Goal: Information Seeking & Learning: Learn about a topic

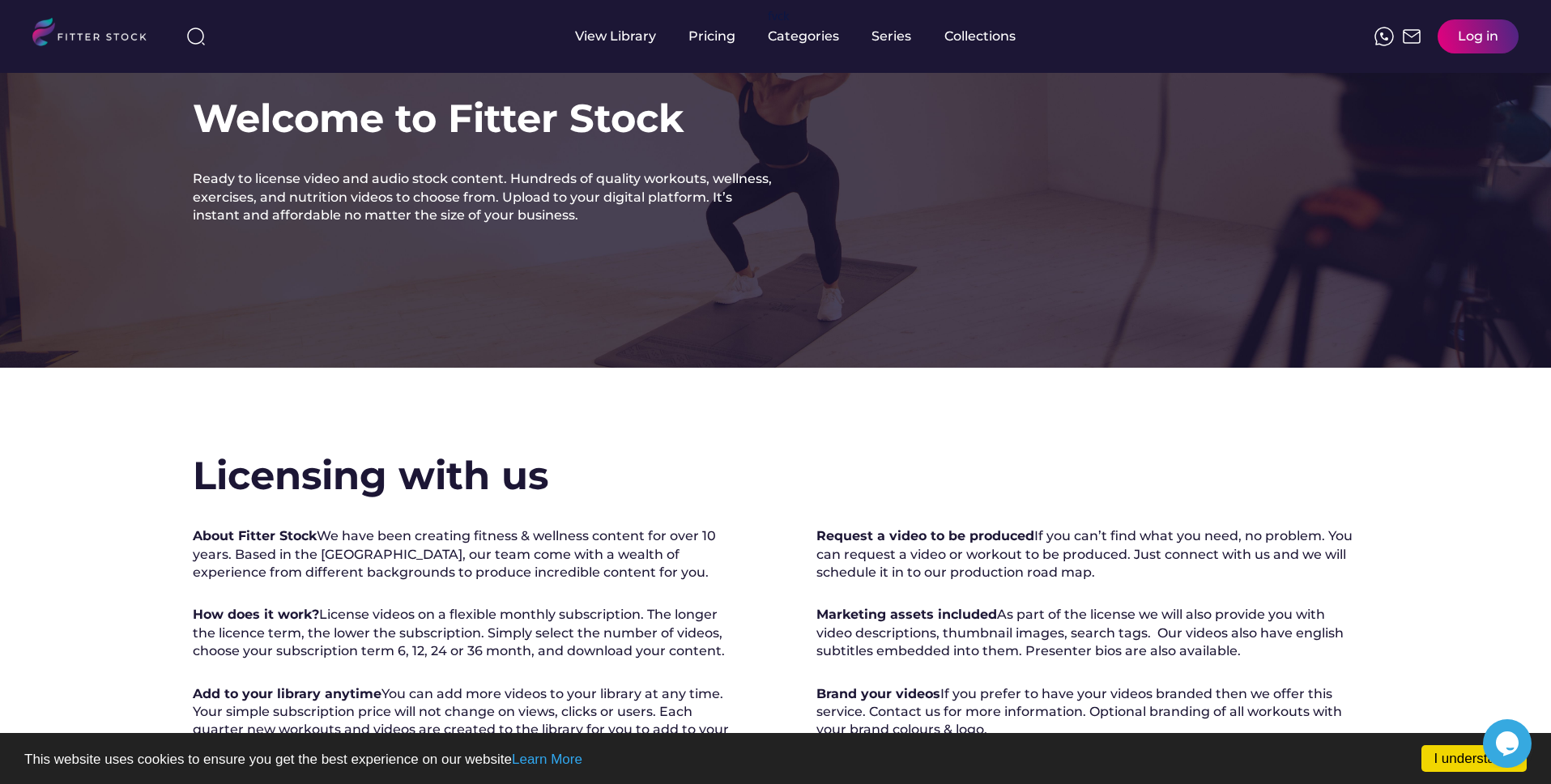
scroll to position [52, 0]
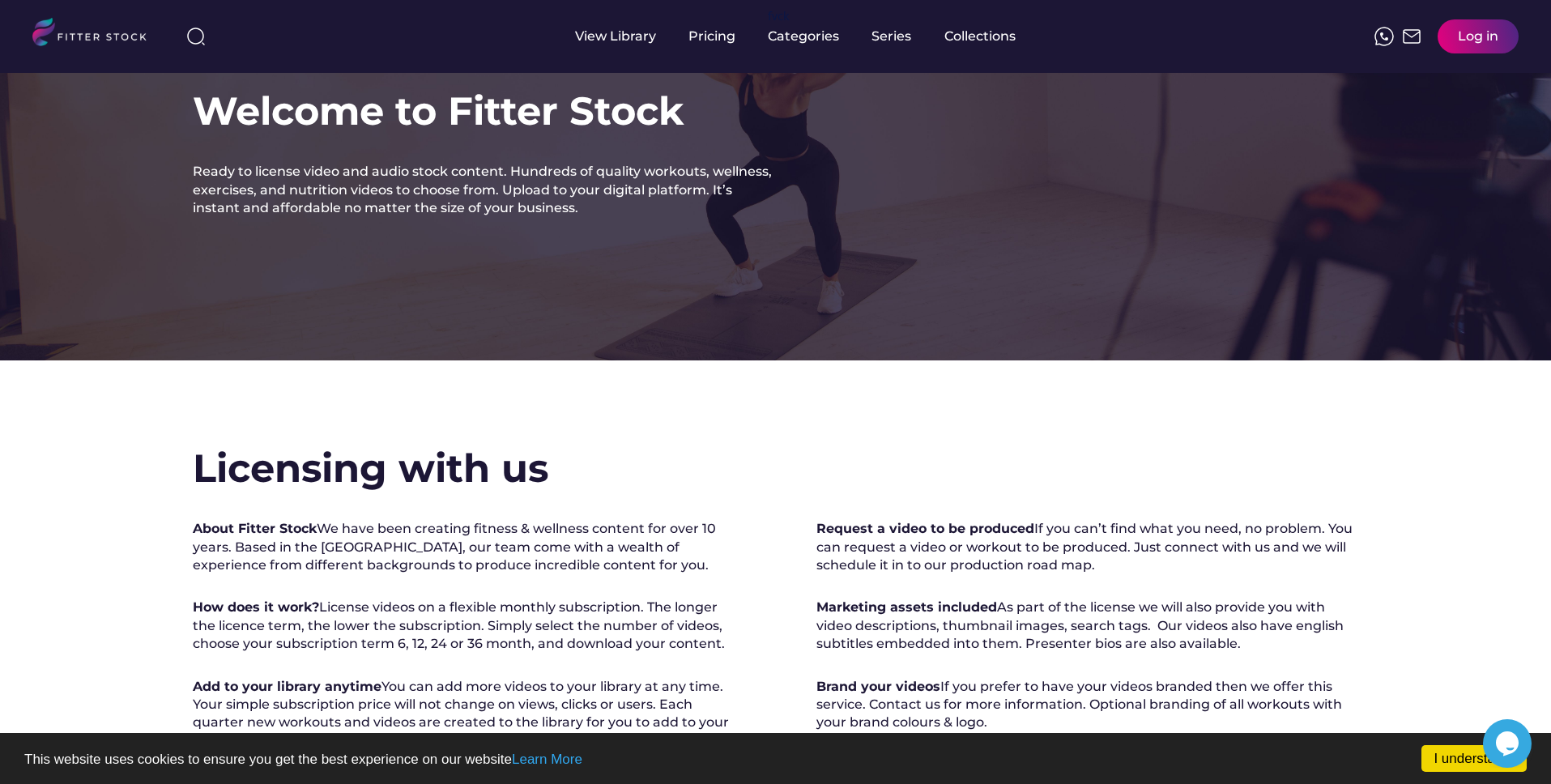
click at [483, 550] on div "About Fitter Stock We have been creating fitness & wellness content for over 10…" at bounding box center [464, 547] width 543 height 54
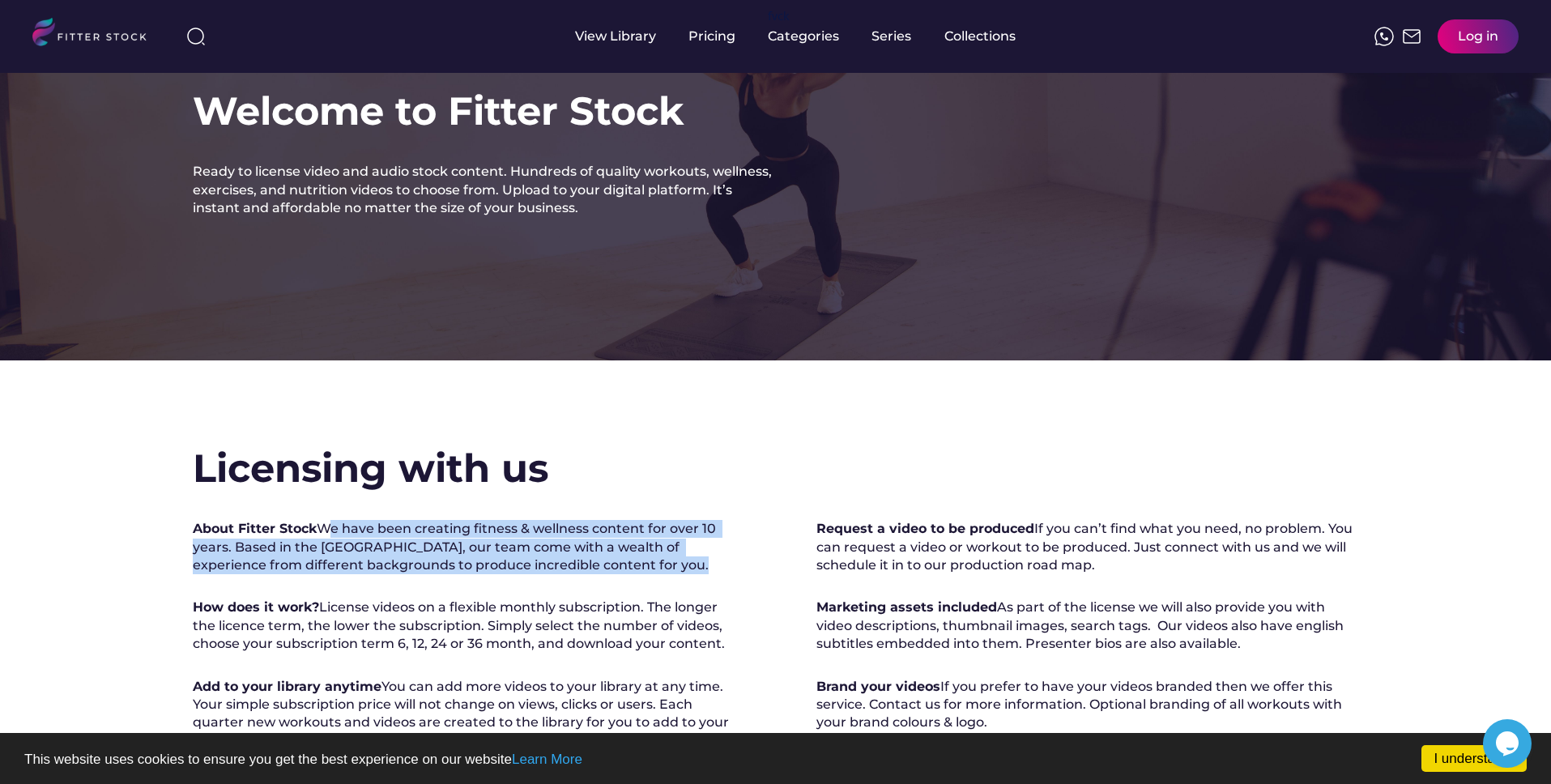
click at [483, 550] on div "About Fitter Stock We have been creating fitness & wellness content for over 10…" at bounding box center [464, 547] width 543 height 54
copy div "We have been creating fitness & wellness content for over 10 years. Based in th…"
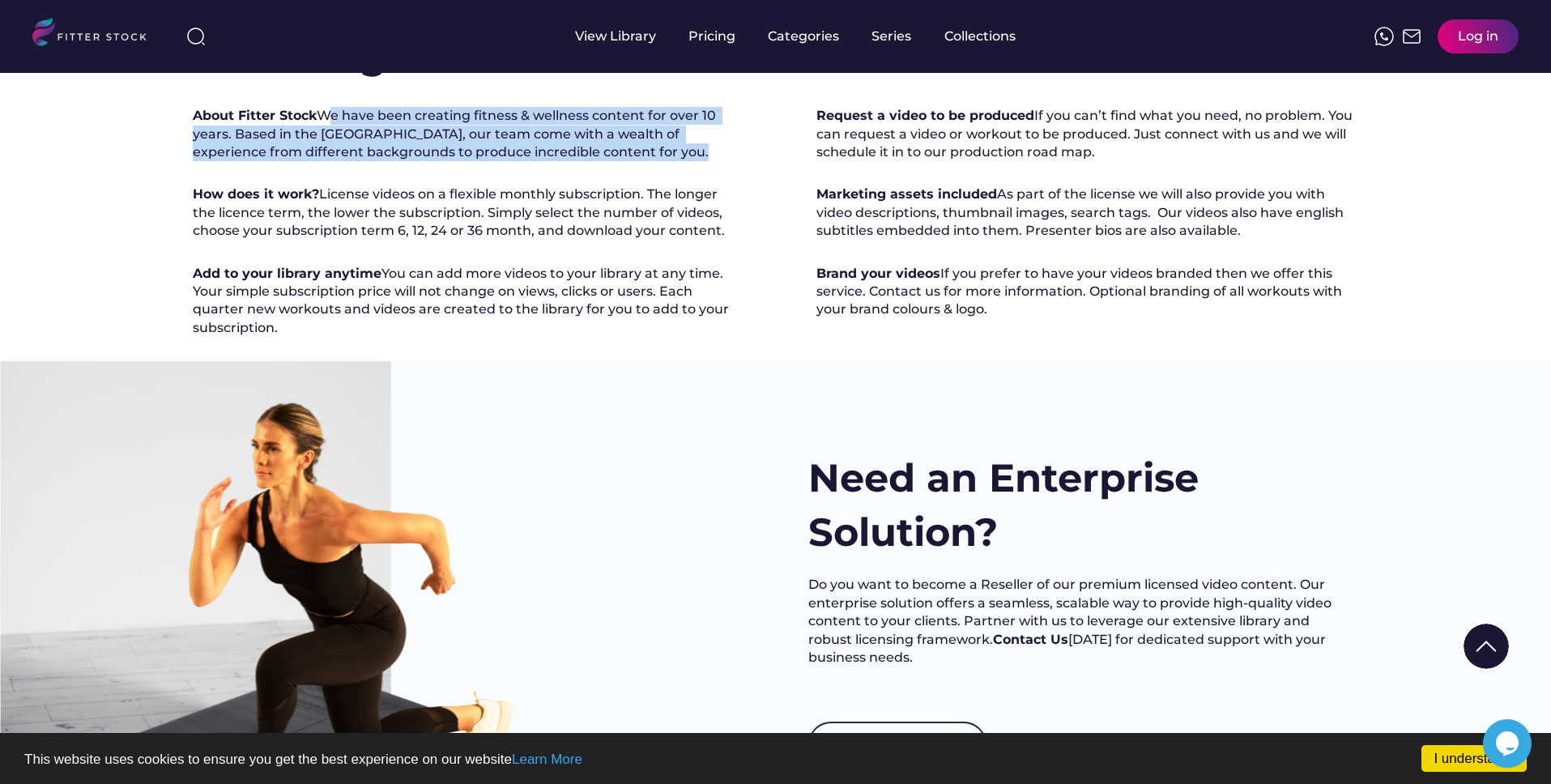
scroll to position [471, 0]
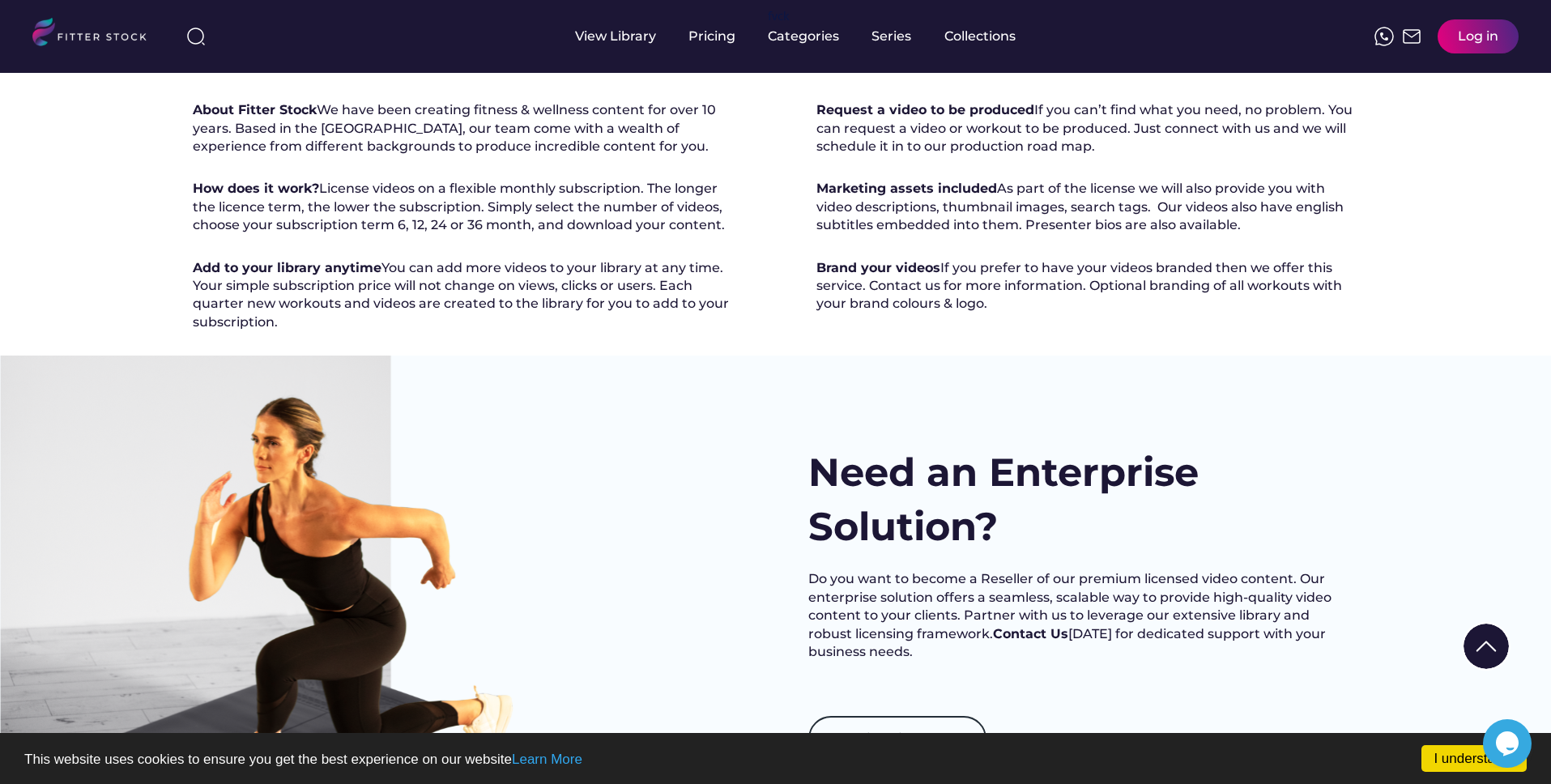
click at [365, 219] on div "How does it work? License videos on a flexible monthly subscription. The longer…" at bounding box center [464, 206] width 543 height 54
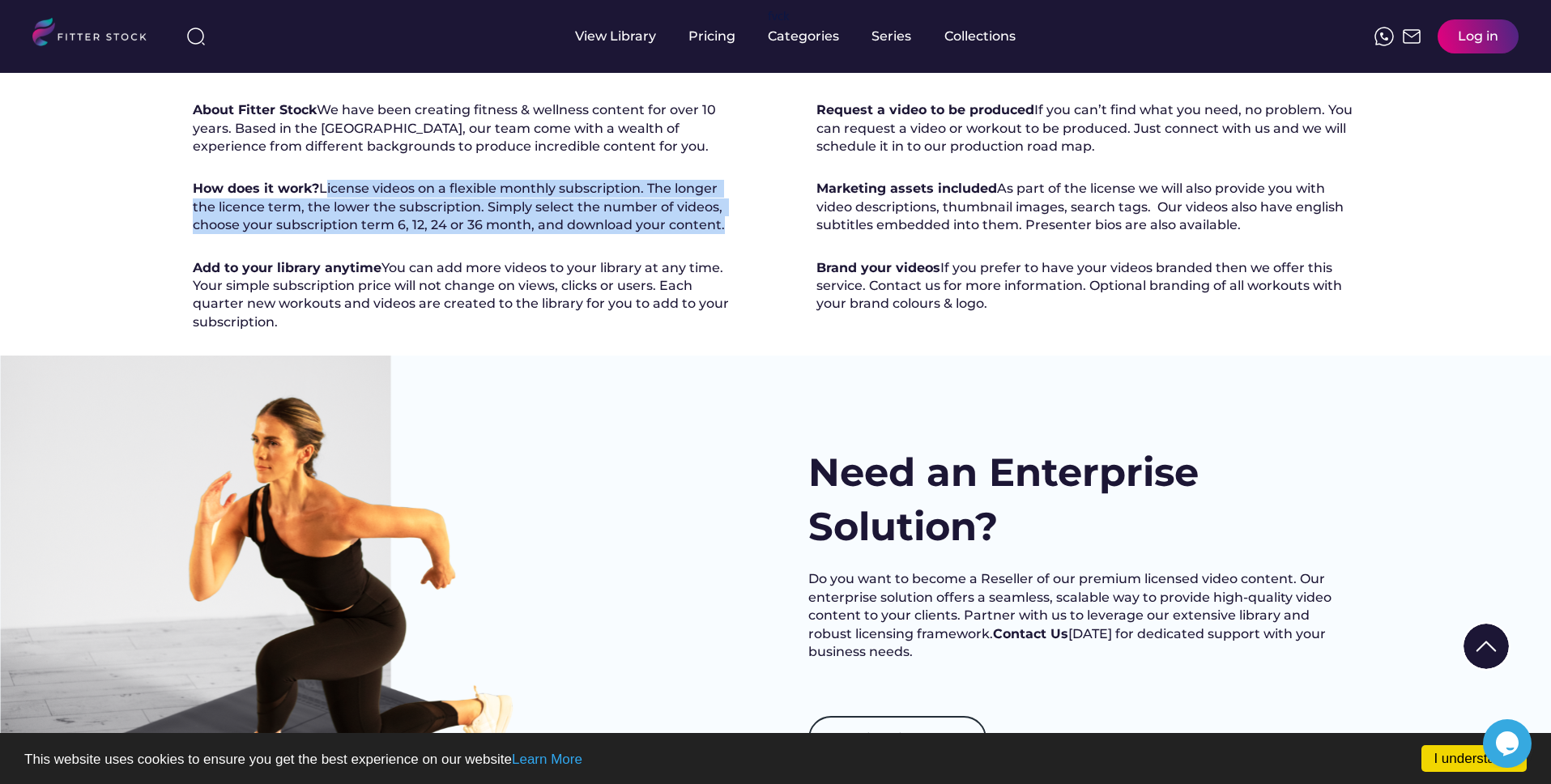
click at [365, 219] on div "How does it work? License videos on a flexible monthly subscription. The longer…" at bounding box center [464, 206] width 543 height 54
copy div "License videos on a flexible monthly subscription. The longer the licence term,…"
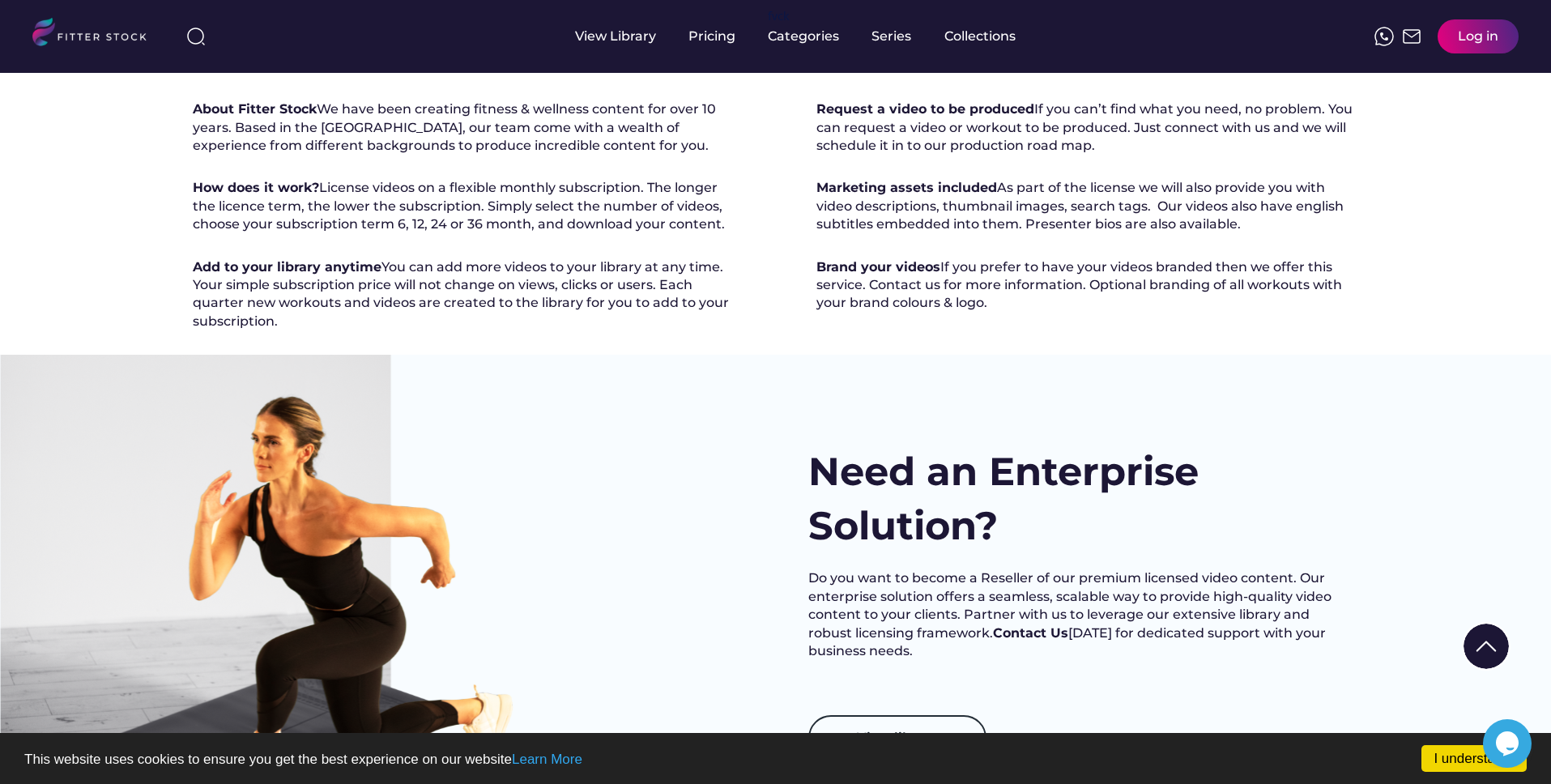
click at [421, 331] on div "Add to your library anytime You can add more videos to your library at any time…" at bounding box center [464, 294] width 543 height 73
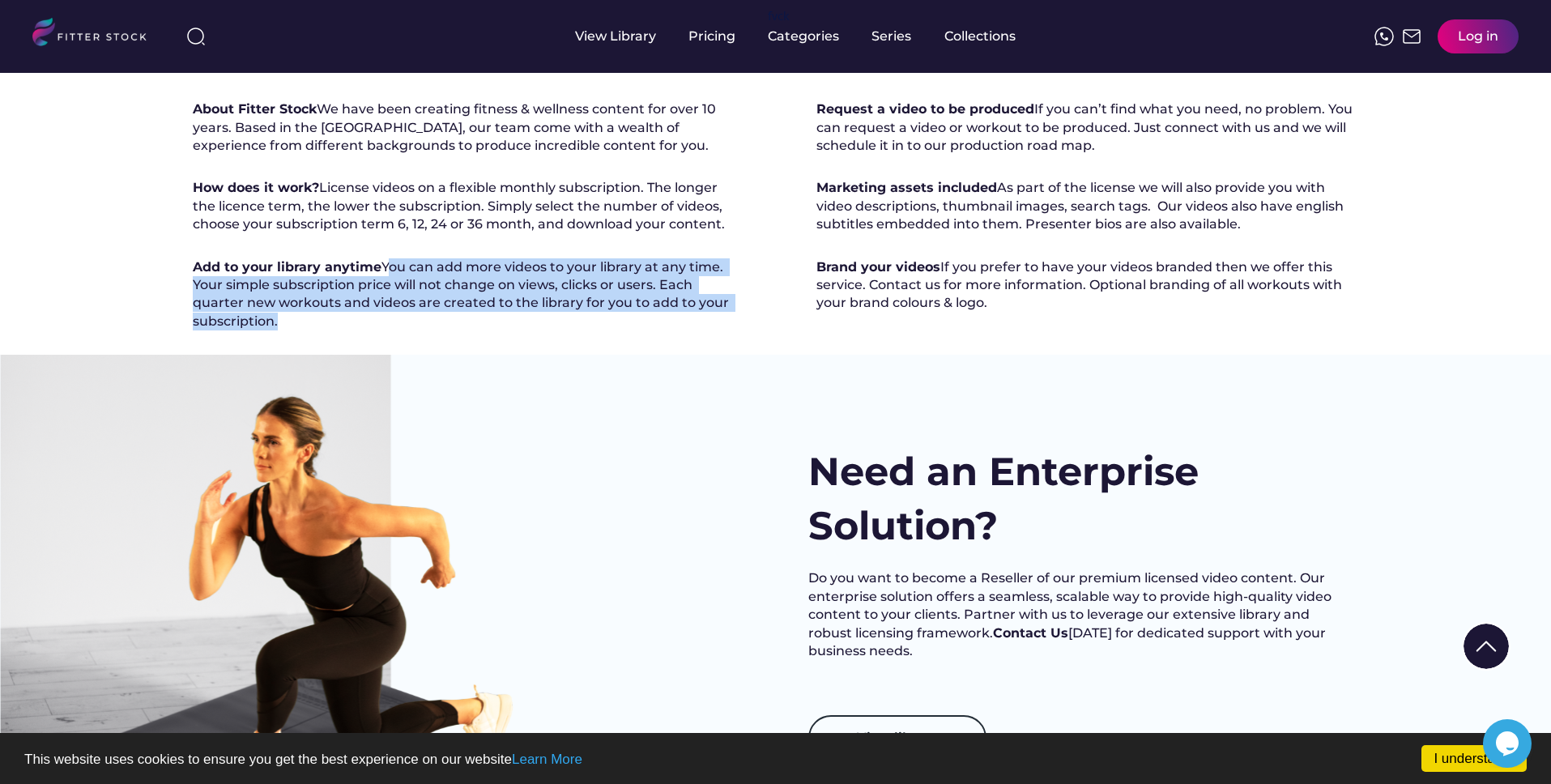
click at [421, 331] on div "Add to your library anytime You can add more videos to your library at any time…" at bounding box center [464, 294] width 543 height 73
copy div "You can add more videos to your library at any time. Your simple subscription p…"
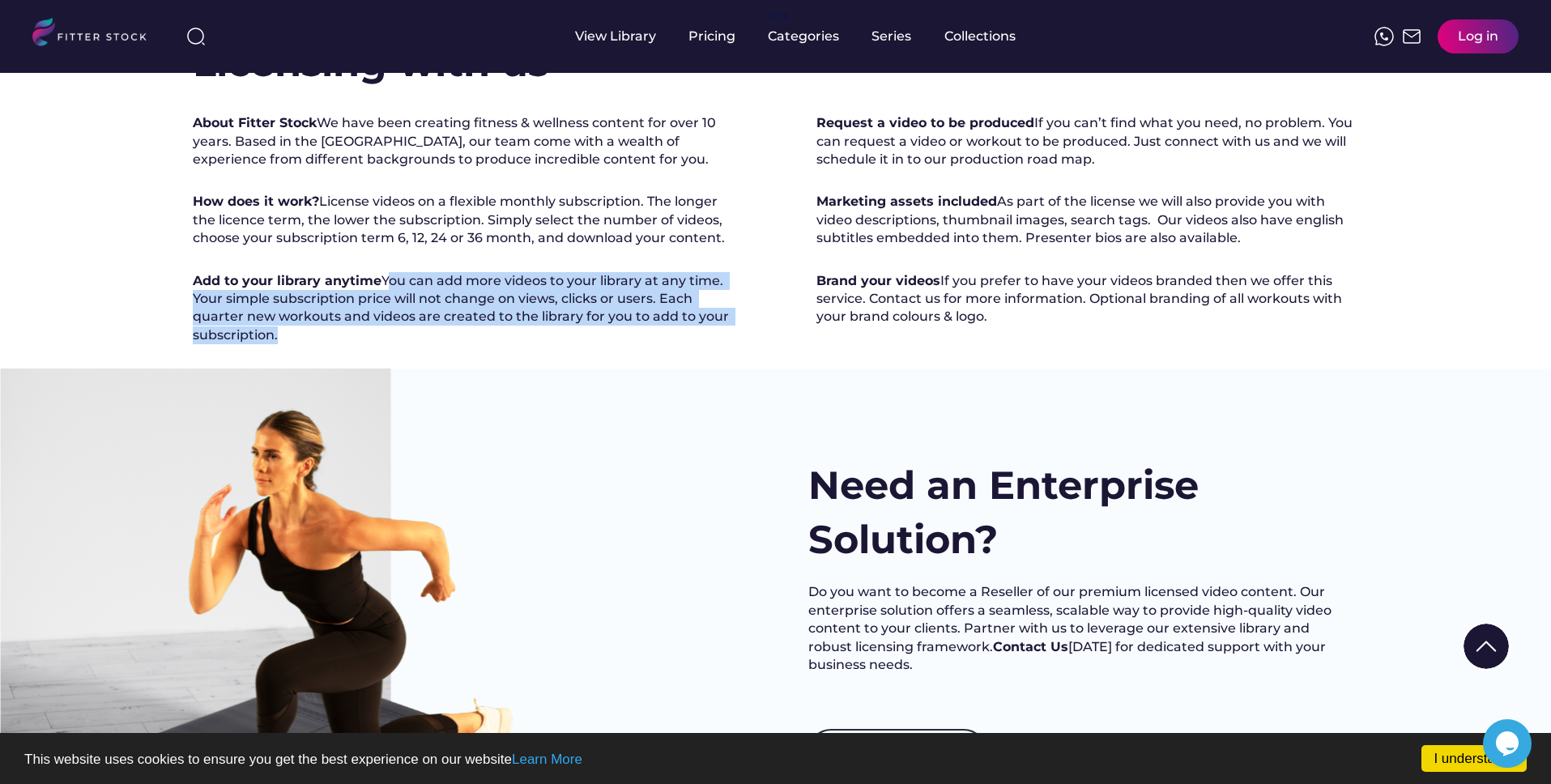
scroll to position [264, 0]
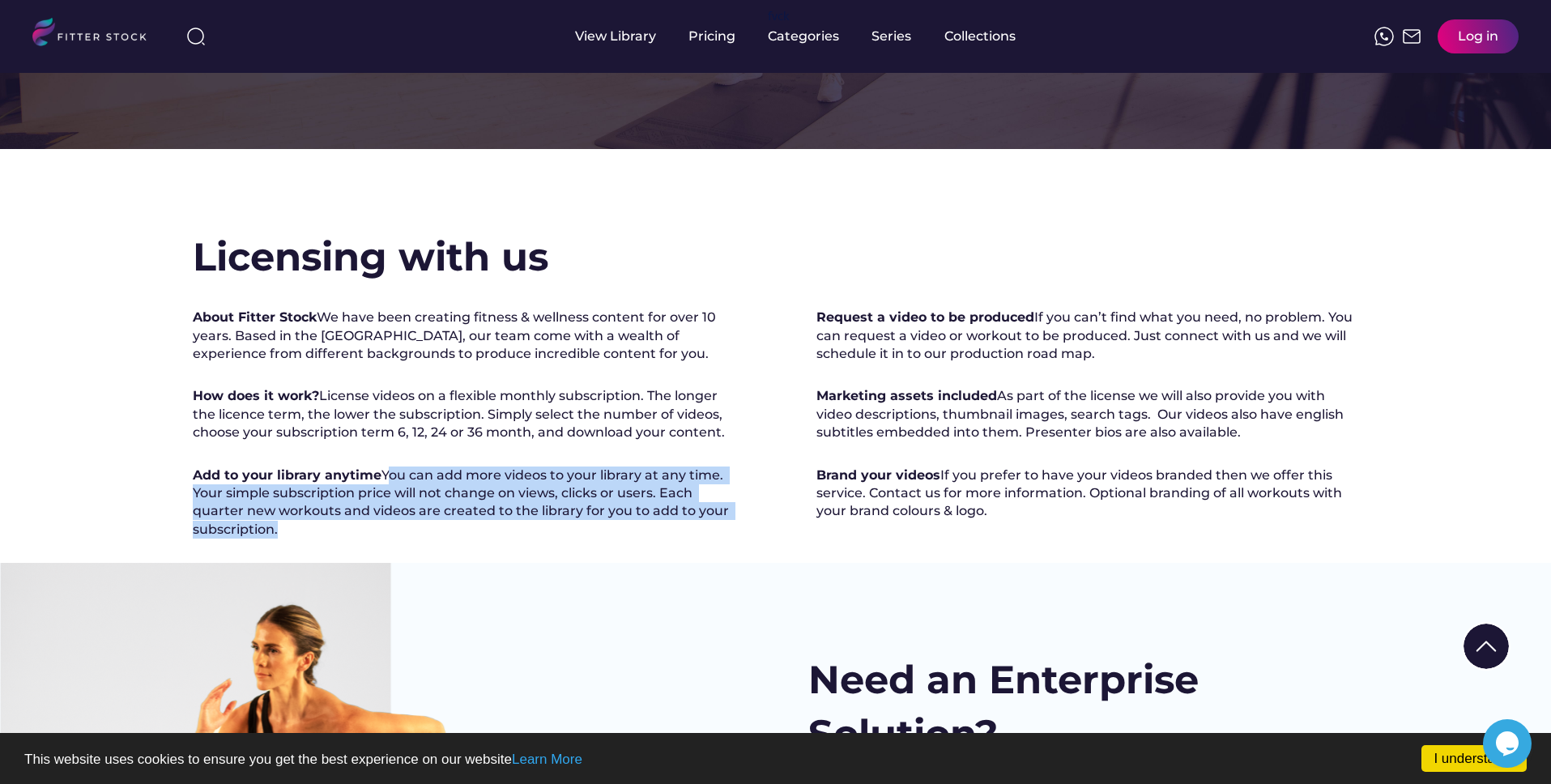
click at [815, 315] on div "About Fitter Stock We have been creating fitness & wellness content for over 10…" at bounding box center [775, 423] width 1166 height 230
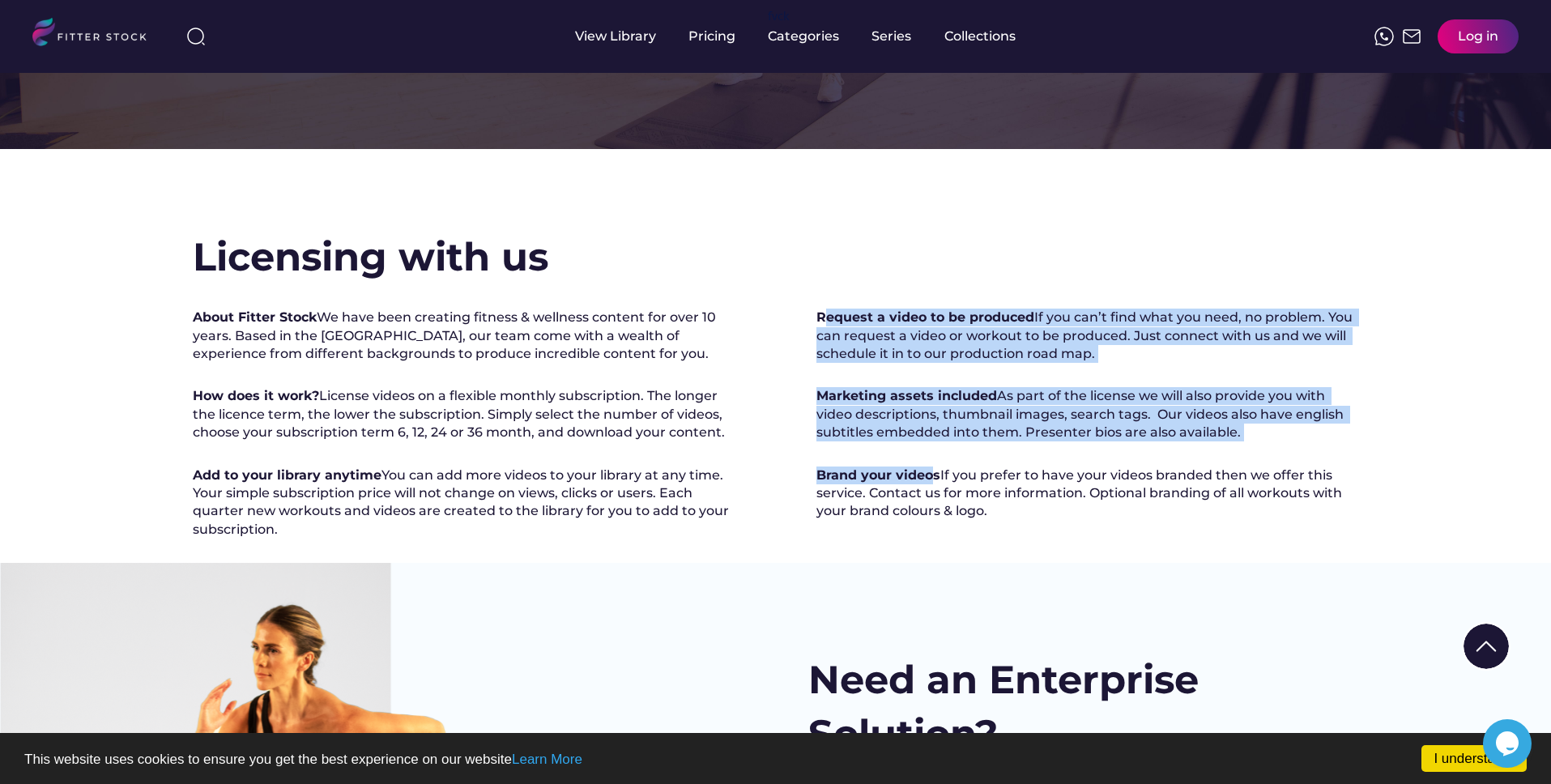
drag, startPoint x: 821, startPoint y: 324, endPoint x: 932, endPoint y: 493, distance: 202.2
click at [934, 513] on div "Request a video to be produced If you can’t find what you need, no problem. You…" at bounding box center [1088, 414] width 543 height 213
click at [850, 311] on strong "Request a video to be produced" at bounding box center [925, 317] width 218 height 16
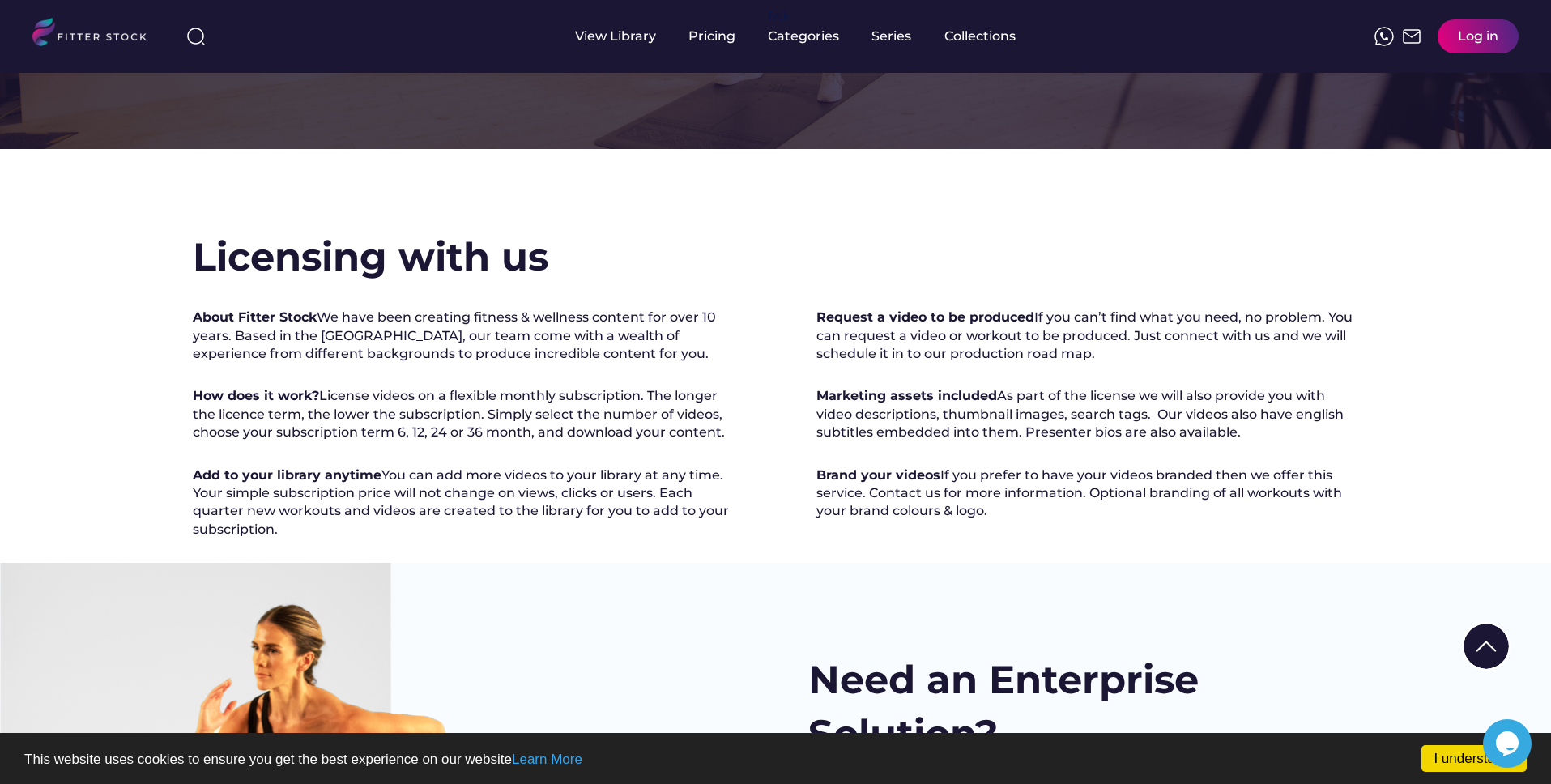
drag, startPoint x: 817, startPoint y: 315, endPoint x: 898, endPoint y: 571, distance: 268.5
click at [897, 521] on div "Request a video to be produced If you can’t find what you need, no problem. You…" at bounding box center [1088, 414] width 543 height 213
copy div "Request a video to be produced If you can’t find what you need, no problem. You…"
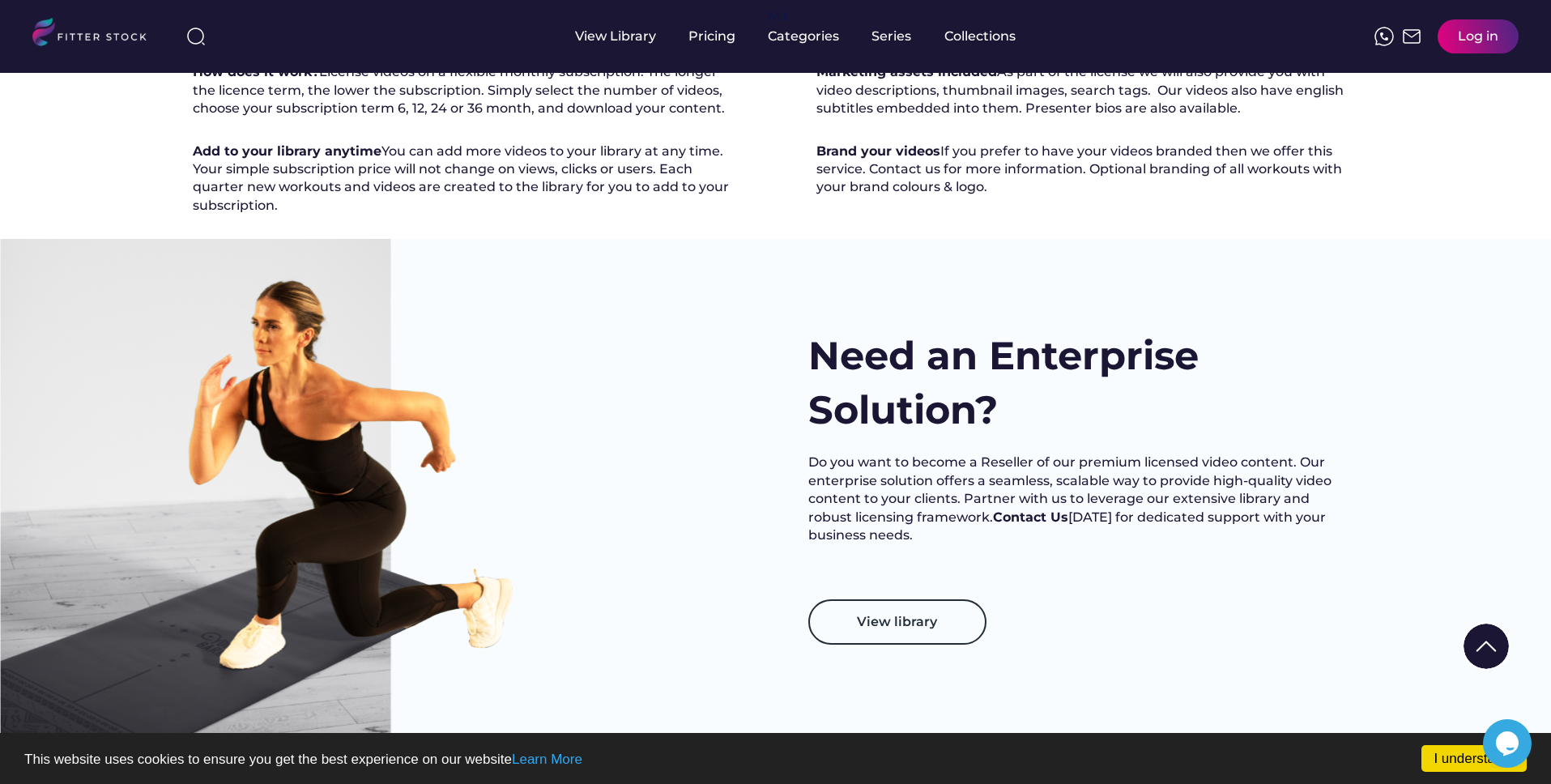
scroll to position [647, 0]
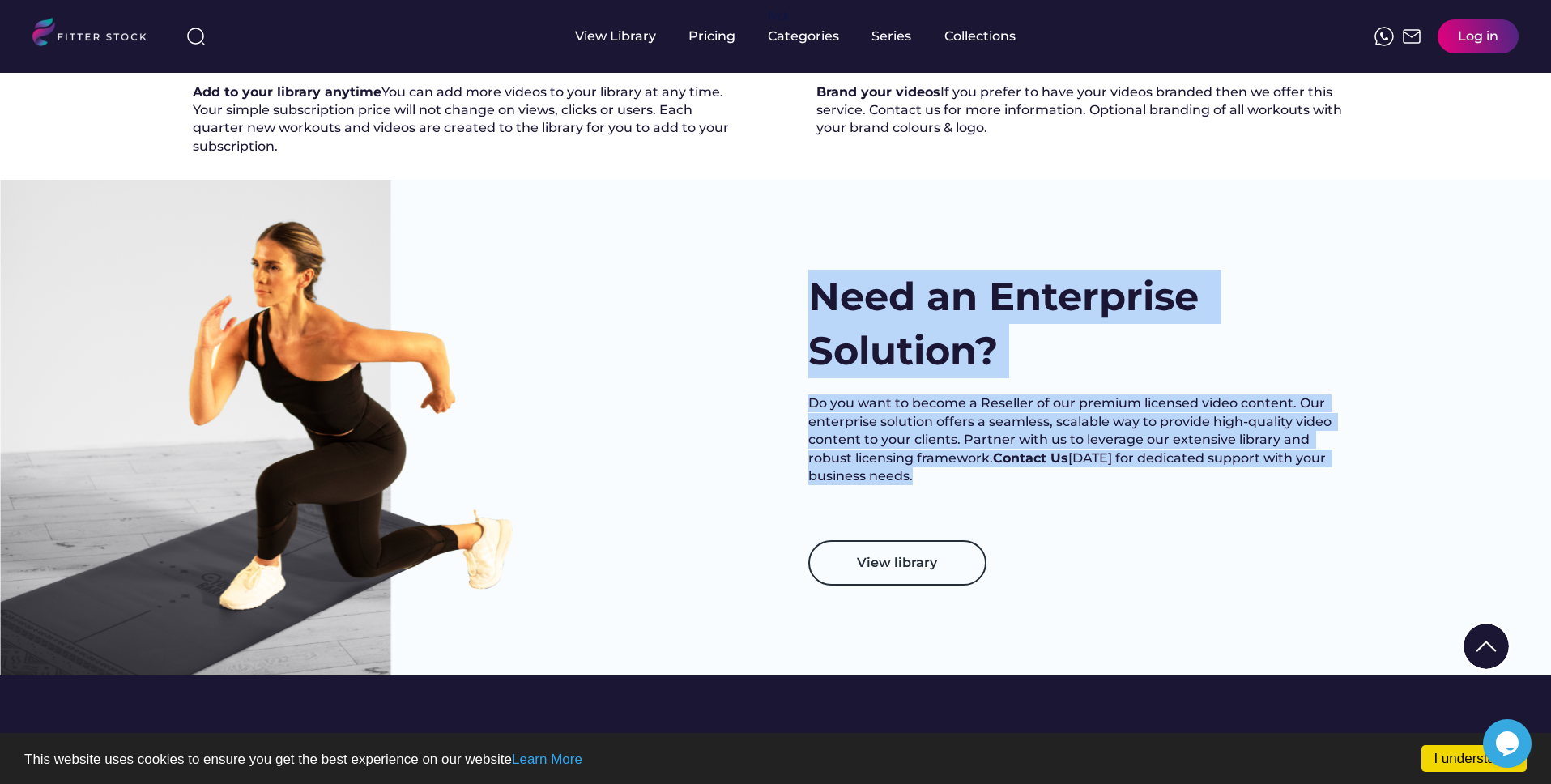
drag, startPoint x: 838, startPoint y: 352, endPoint x: 996, endPoint y: 513, distance: 225.6
click at [975, 485] on div "Need an Enterprise Solution? Do you want to become a Reseller of our premium li…" at bounding box center [1080, 377] width 543 height 215
copy div "Need an Enterprise Solution? Do you want to become a Reseller of our premium li…"
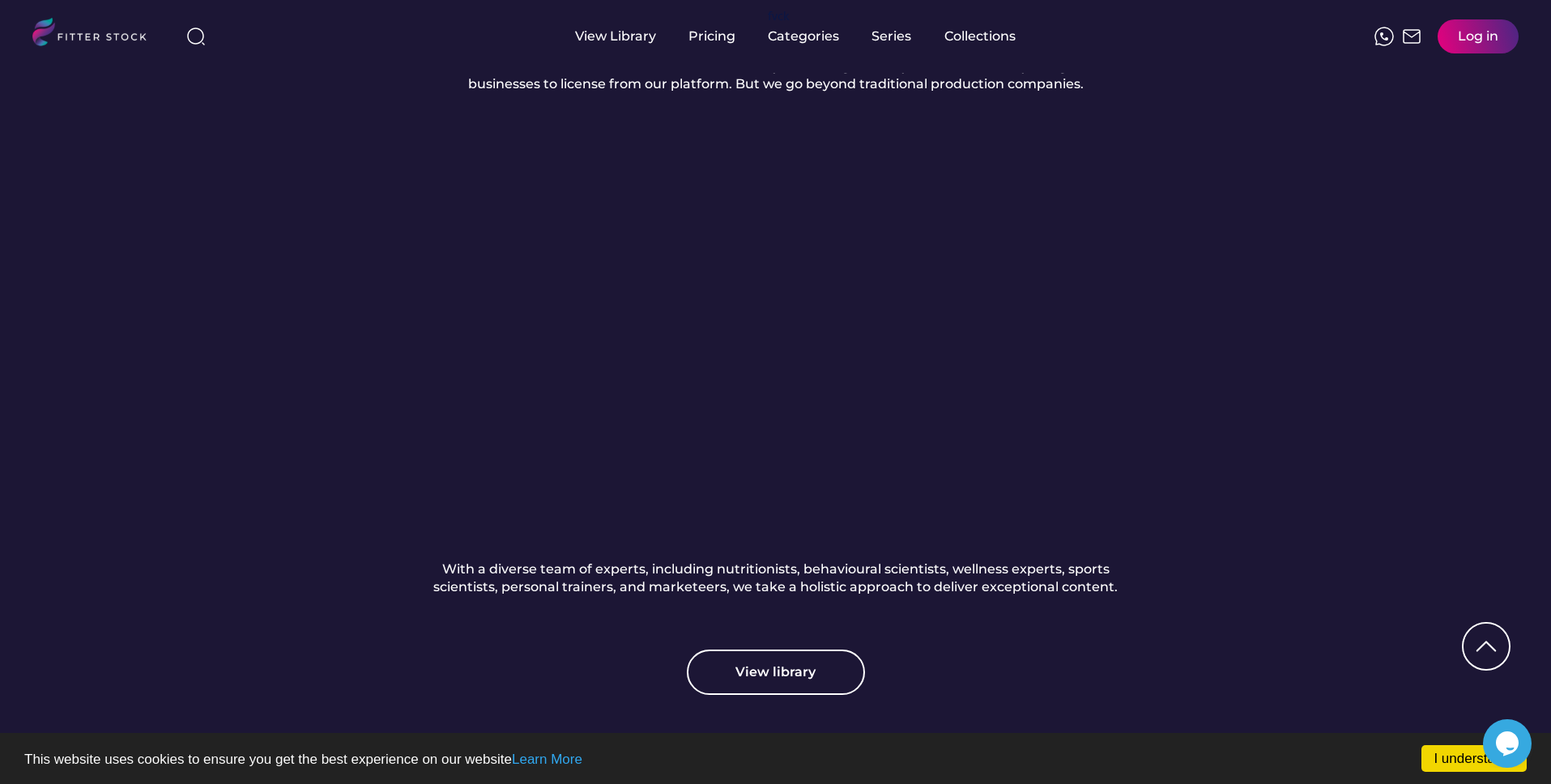
scroll to position [1354, 0]
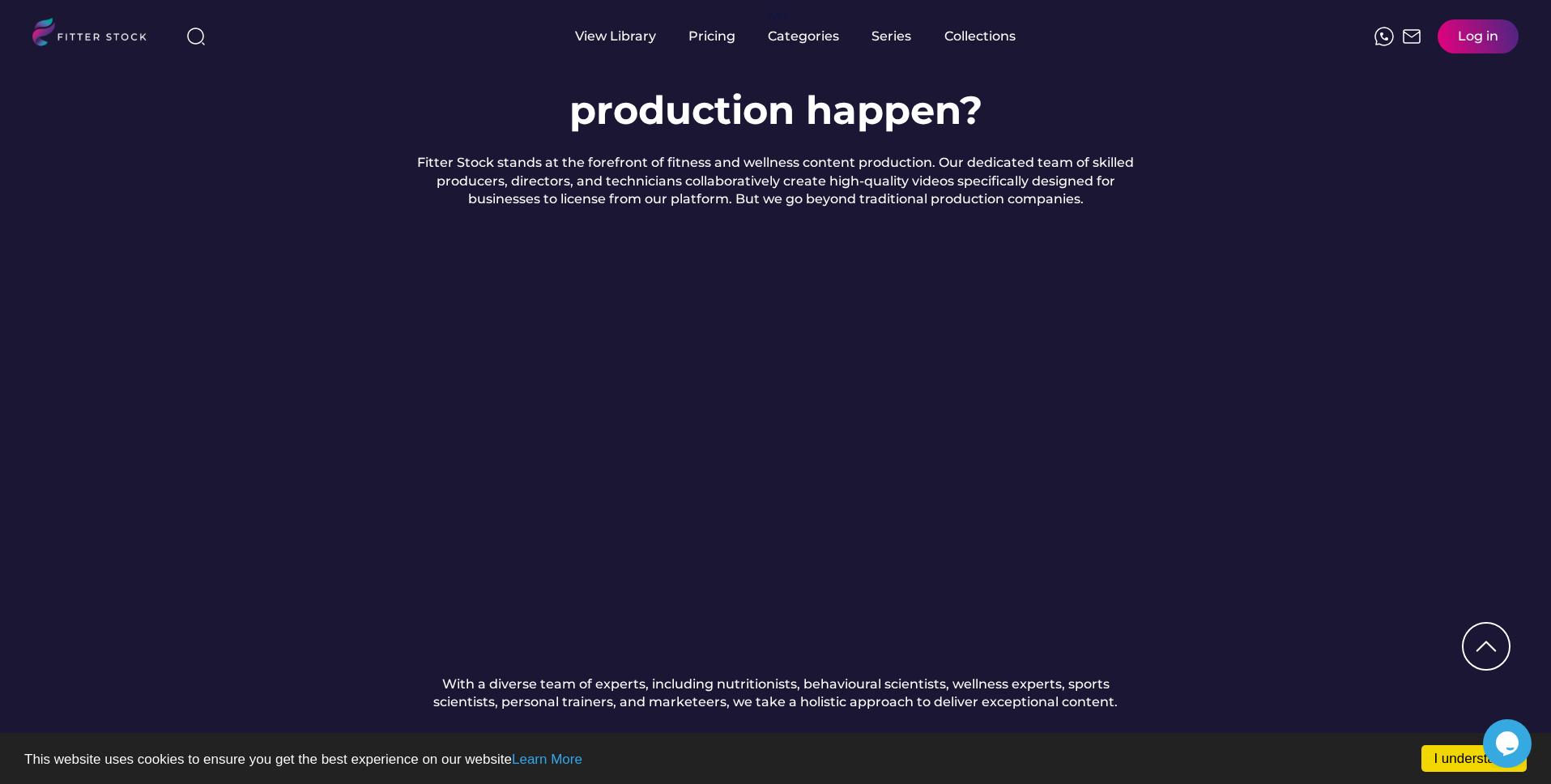
click at [207, 402] on div "How does the Fitter Stock production happen? Fitter Stock stands at the forefro…" at bounding box center [775, 430] width 1551 height 921
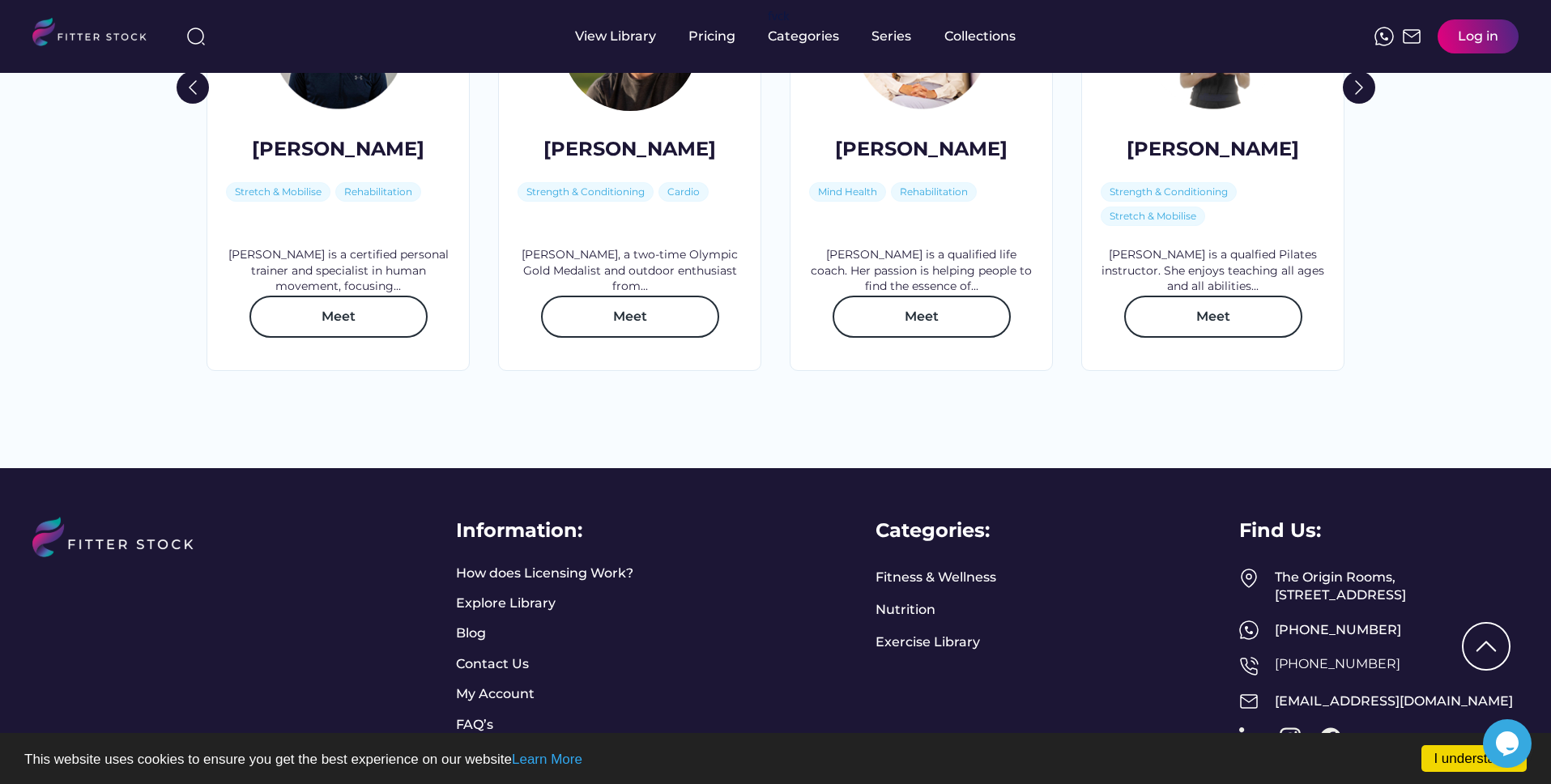
scroll to position [2519, 0]
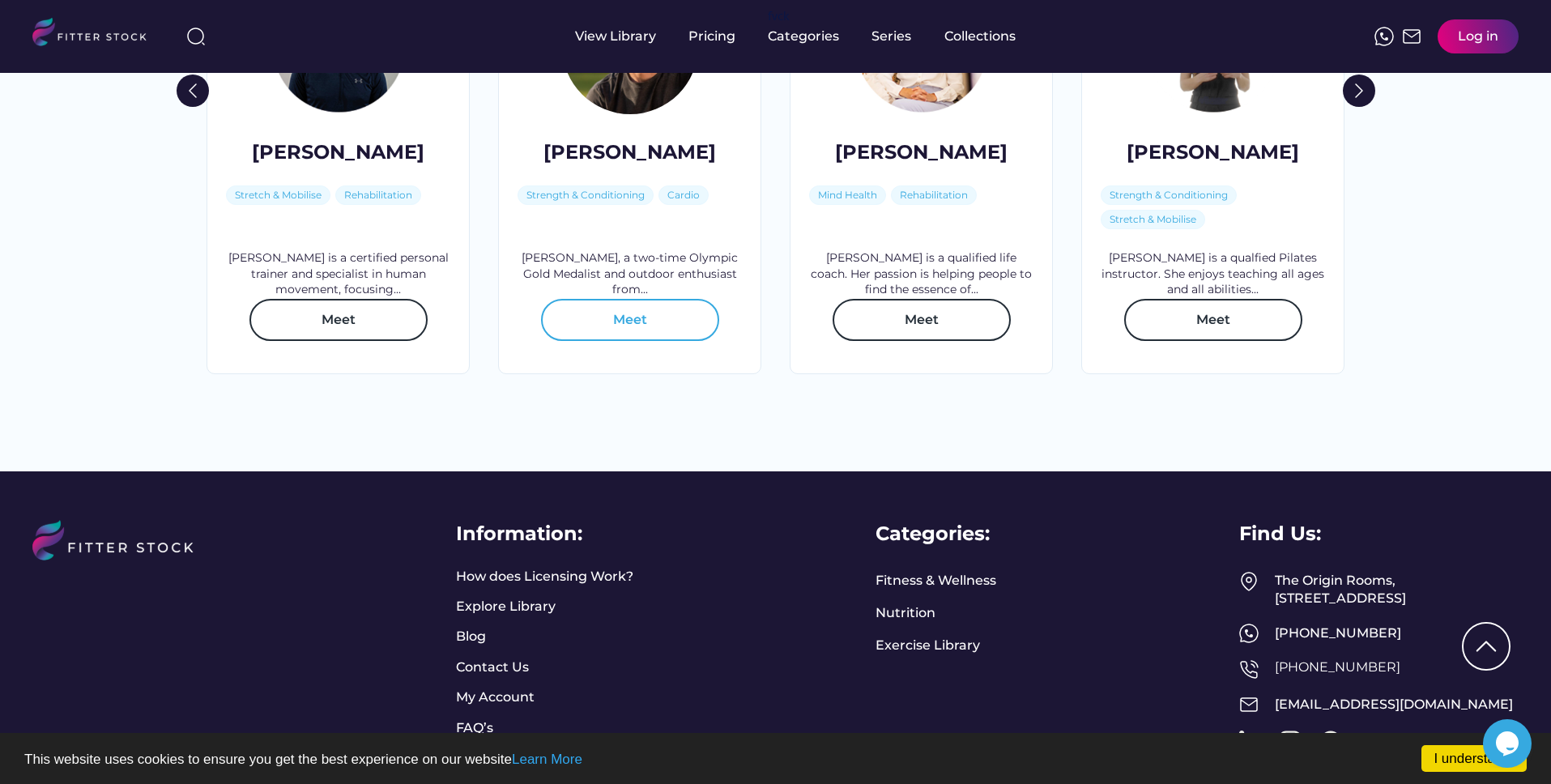
click at [614, 341] on button "Meet" at bounding box center [631, 320] width 179 height 42
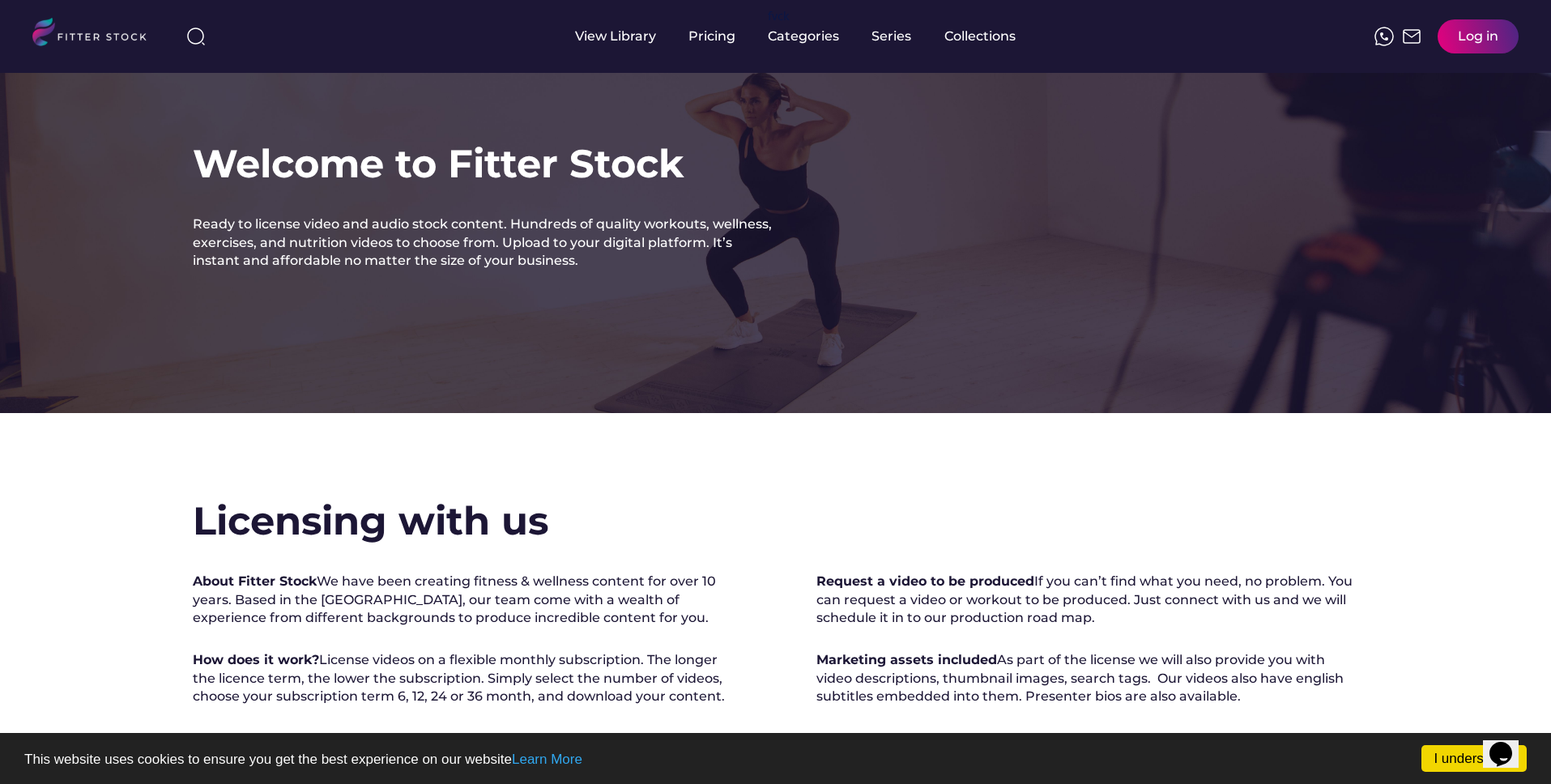
scroll to position [3, 0]
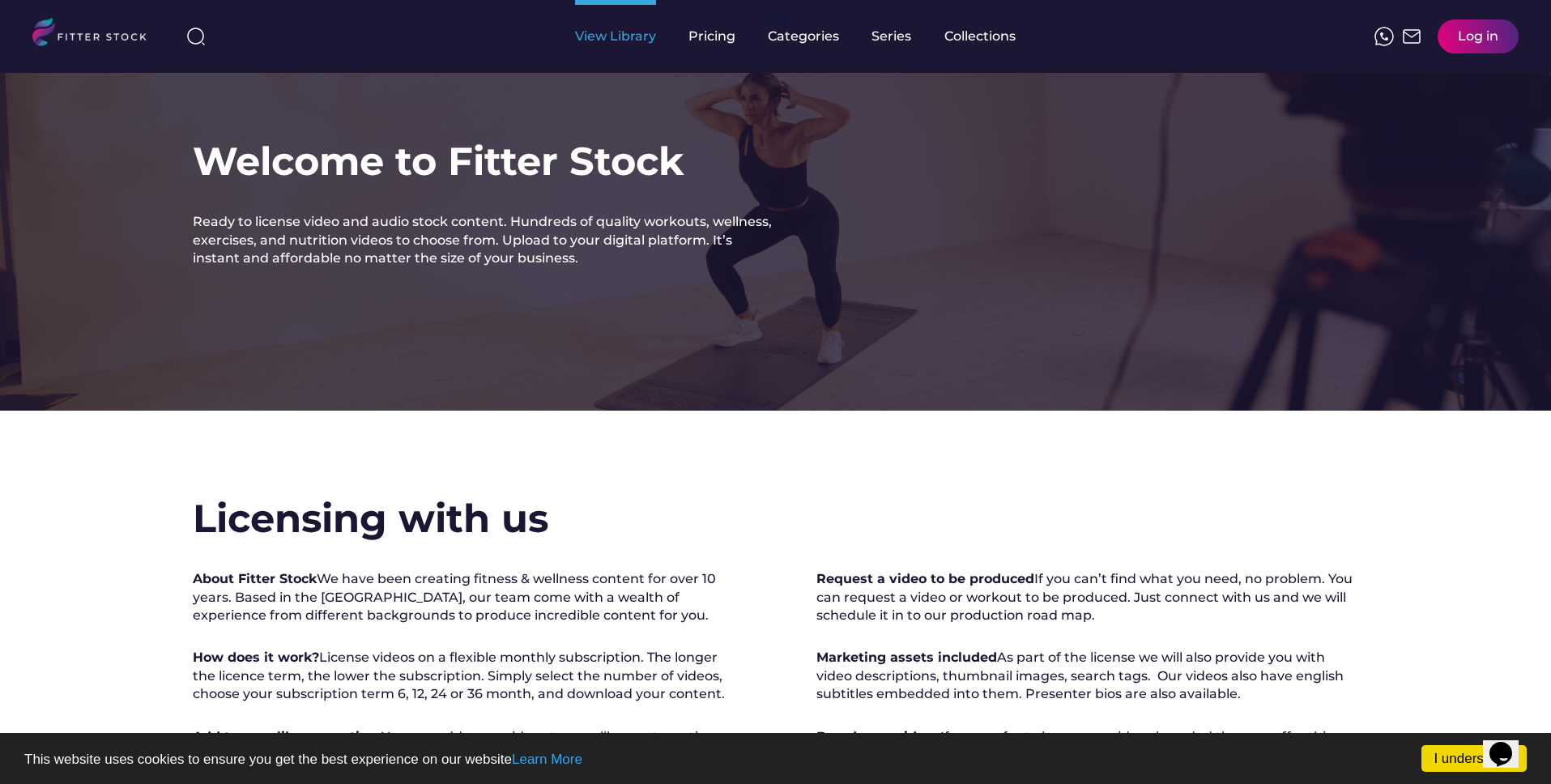
click at [611, 40] on div "View Library" at bounding box center [616, 36] width 81 height 17
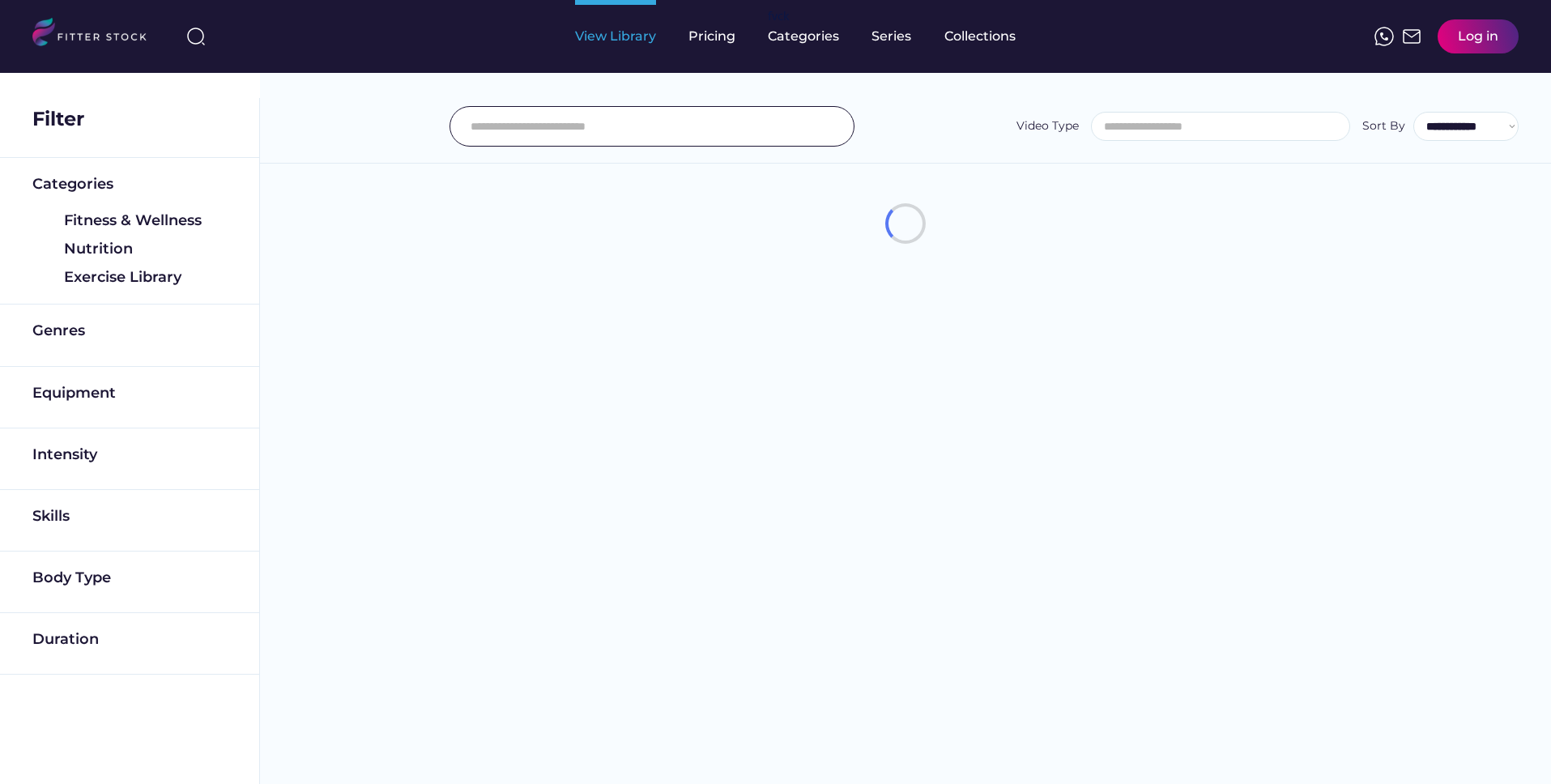
select select
select select "**********"
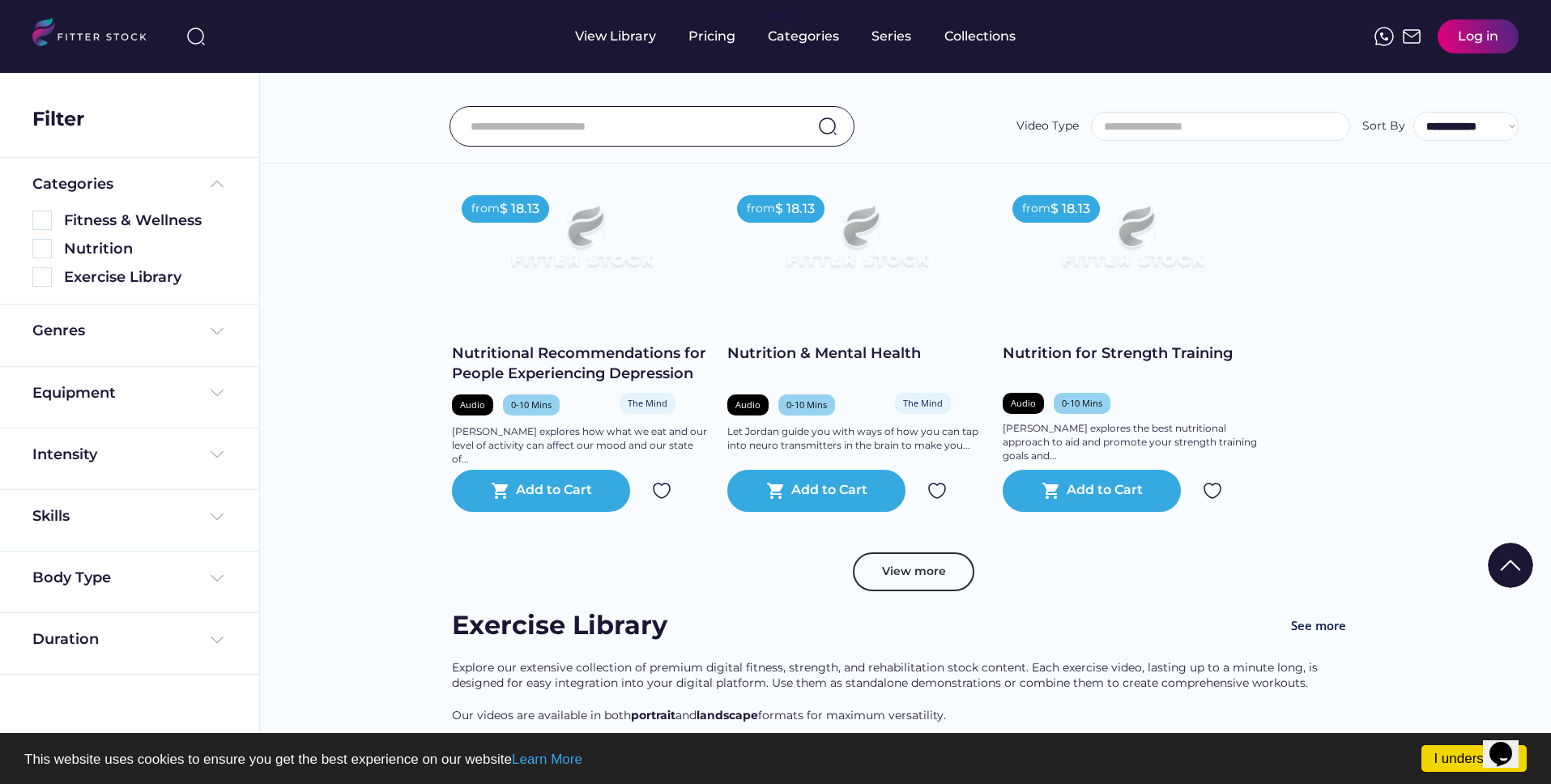
scroll to position [5759, 0]
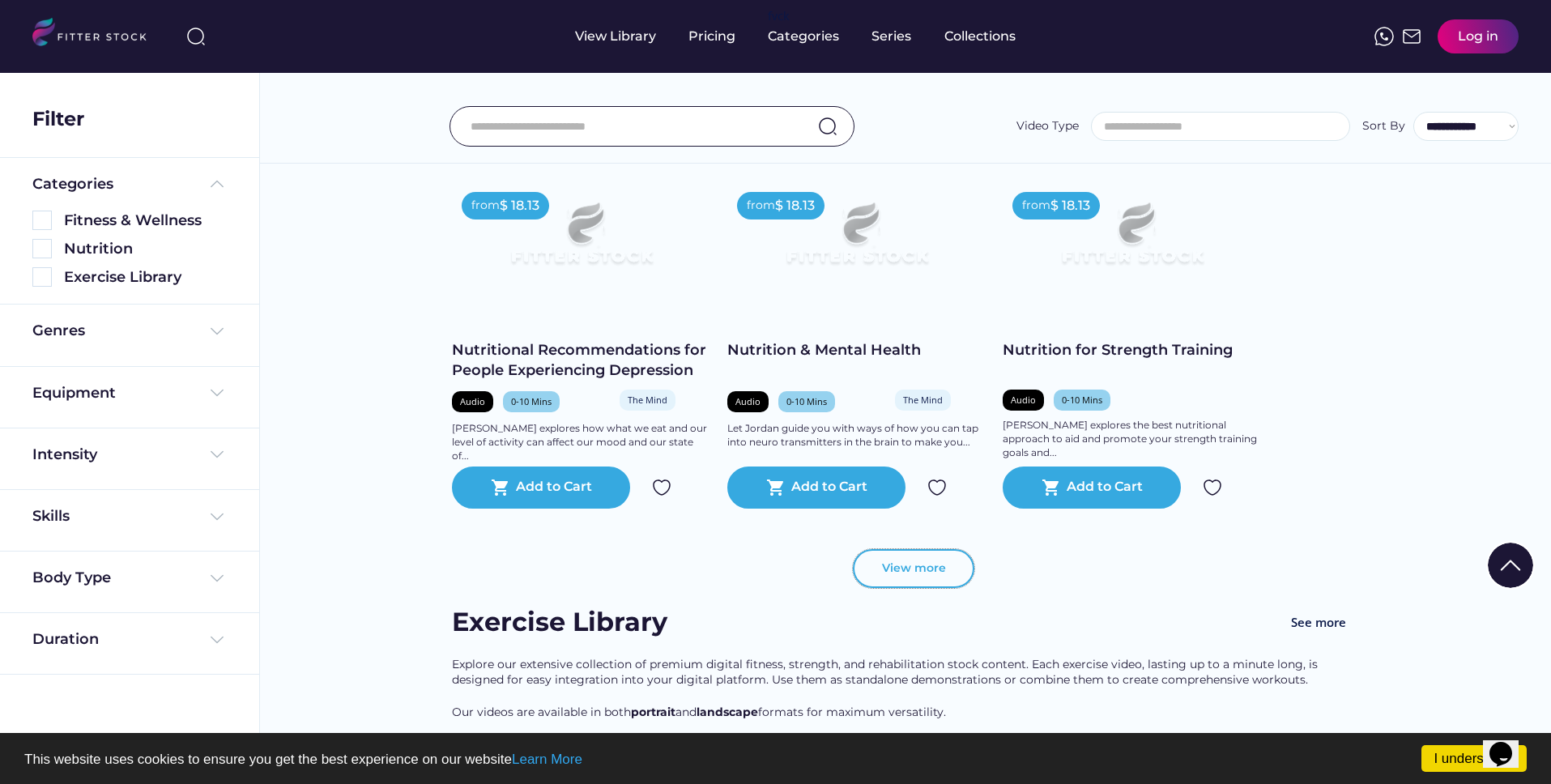
click at [921, 588] on button "View more" at bounding box center [914, 569] width 122 height 39
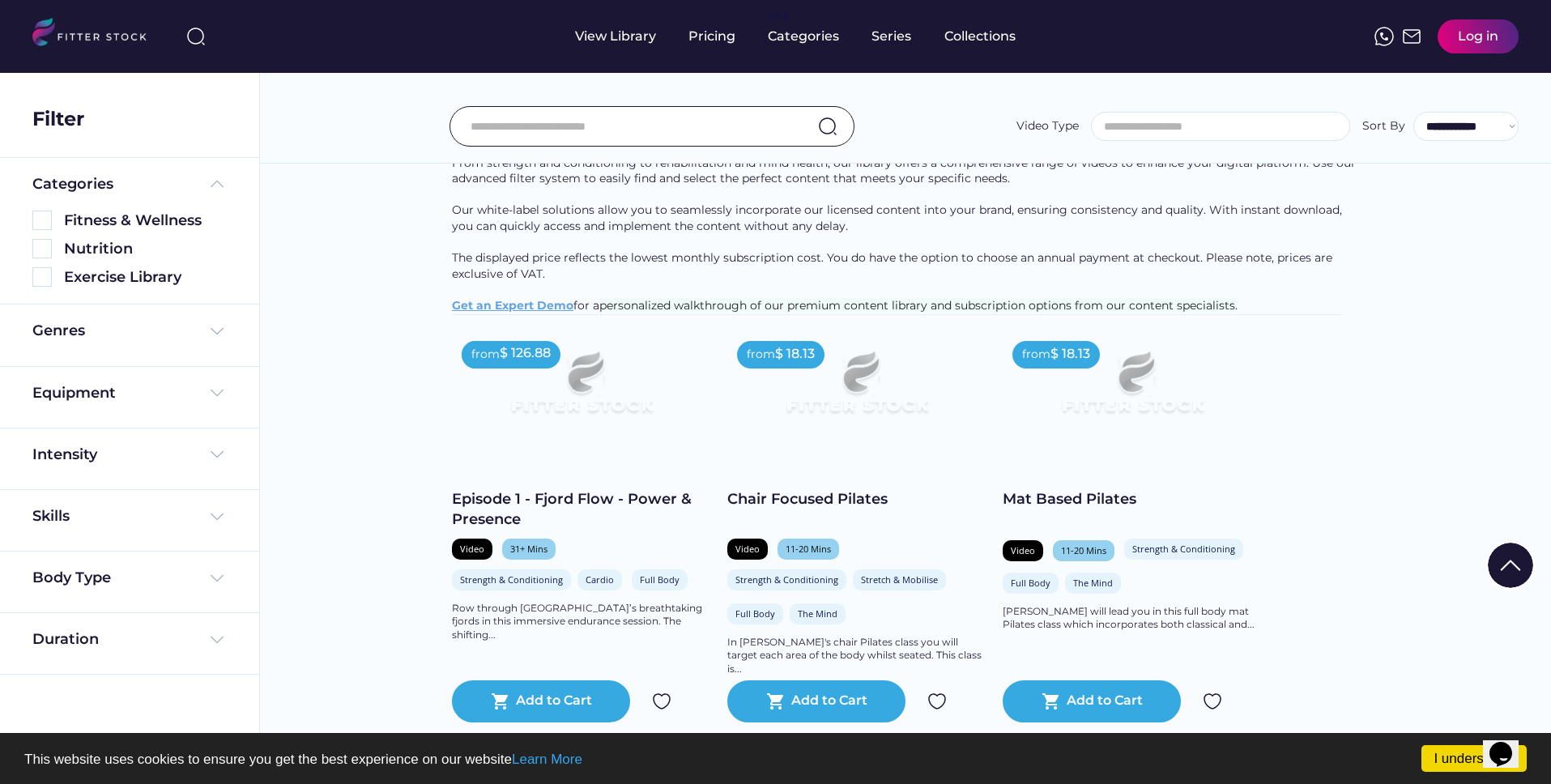
scroll to position [0, 0]
